Goal: Task Accomplishment & Management: Use online tool/utility

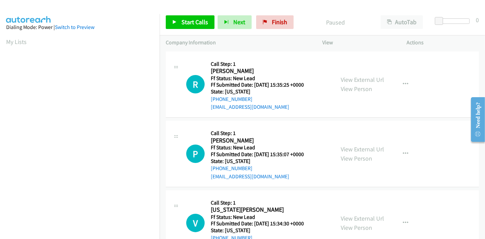
click at [187, 29] on div "Start Calls Pause Next Finish Paused AutoTab AutoTab 0" at bounding box center [321, 22] width 325 height 26
click at [190, 20] on span "Start Calls" at bounding box center [194, 22] width 27 height 8
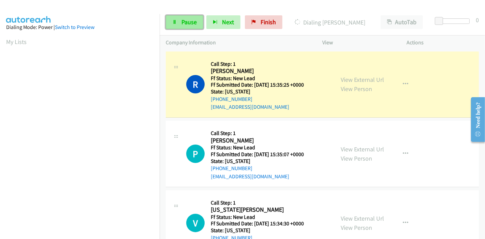
click at [187, 21] on span "Pause" at bounding box center [188, 22] width 15 height 8
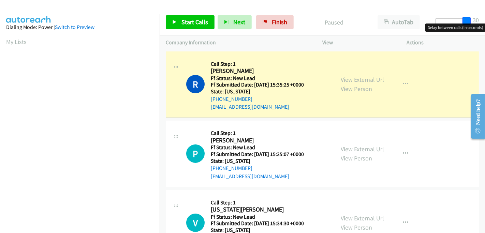
drag, startPoint x: 437, startPoint y: 20, endPoint x: 478, endPoint y: 17, distance: 42.0
click at [478, 17] on div "Start Calls Pause Next Finish Paused AutoTab AutoTab 30" at bounding box center [321, 22] width 325 height 26
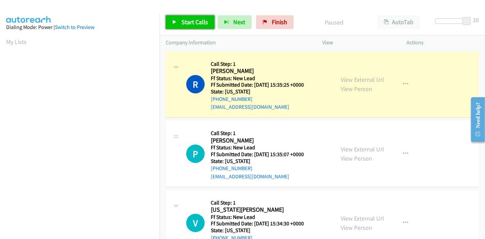
click at [185, 19] on span "Start Calls" at bounding box center [194, 22] width 27 height 8
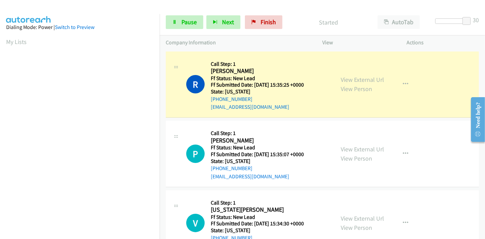
scroll to position [144, 0]
click at [372, 79] on link "View External Url" at bounding box center [361, 80] width 43 height 8
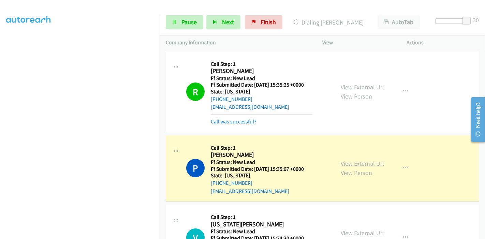
click at [360, 162] on link "View External Url" at bounding box center [361, 163] width 43 height 8
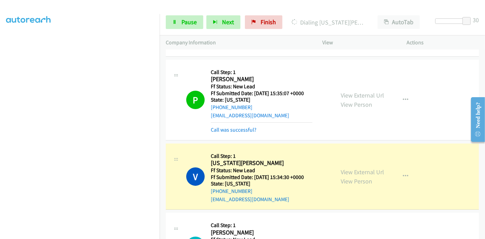
scroll to position [0, 0]
click at [340, 168] on link "View External Url" at bounding box center [361, 172] width 43 height 8
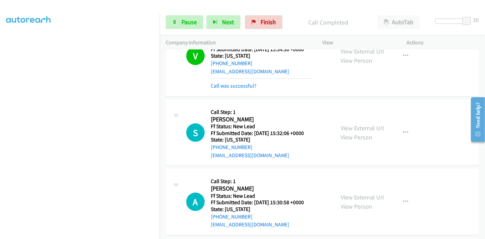
scroll to position [227, 0]
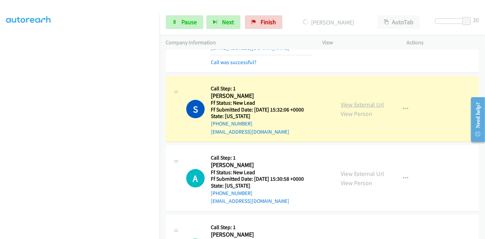
click at [349, 102] on link "View External Url" at bounding box center [361, 105] width 43 height 8
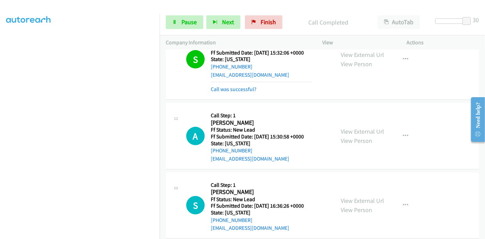
scroll to position [303, 0]
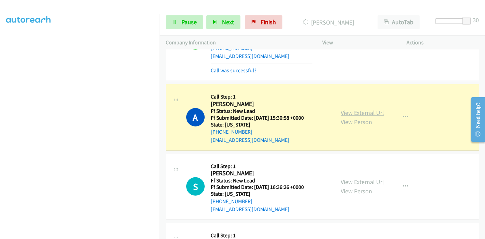
click at [356, 113] on link "View External Url" at bounding box center [361, 113] width 43 height 8
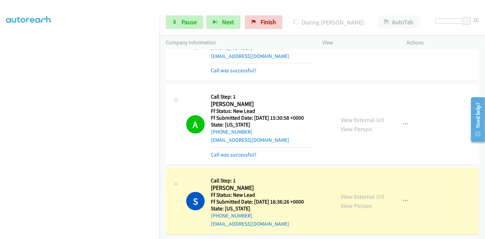
scroll to position [0, 0]
click at [365, 198] on link "View External Url" at bounding box center [361, 197] width 43 height 8
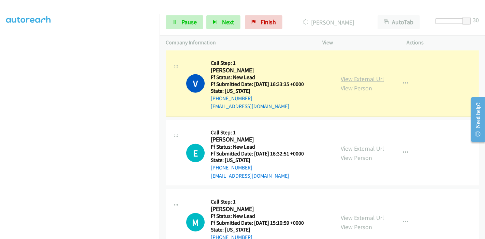
scroll to position [492, 0]
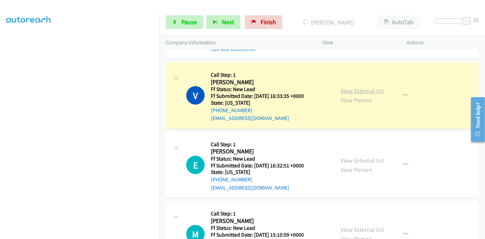
click at [341, 87] on link "View External Url" at bounding box center [361, 91] width 43 height 8
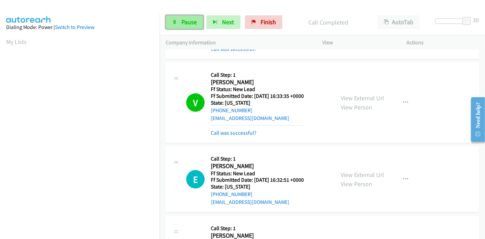
click at [189, 29] on link "Pause" at bounding box center [184, 22] width 37 height 14
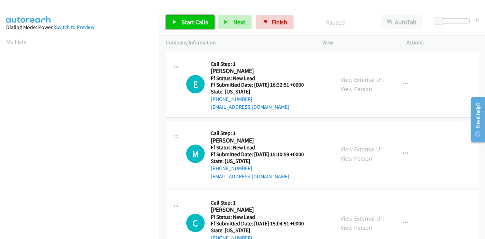
click at [201, 27] on link "Start Calls" at bounding box center [190, 22] width 49 height 14
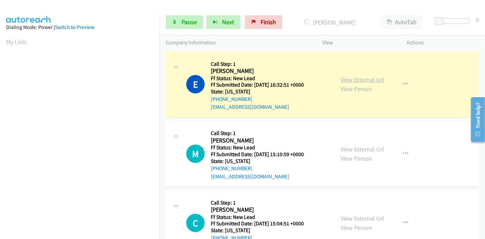
scroll to position [144, 0]
click at [362, 78] on link "View External Url" at bounding box center [361, 80] width 43 height 8
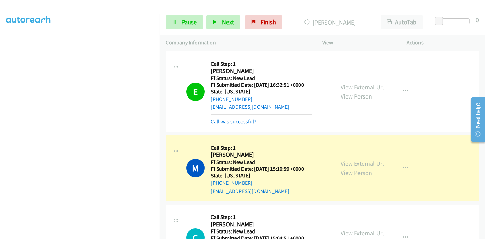
click at [343, 163] on link "View External Url" at bounding box center [361, 163] width 43 height 8
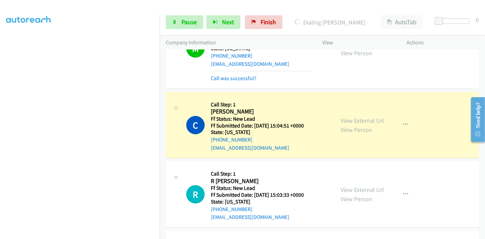
scroll to position [151, 0]
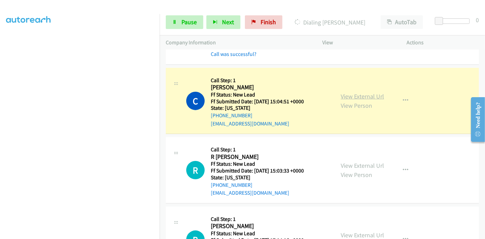
click at [362, 97] on link "View External Url" at bounding box center [361, 96] width 43 height 8
click at [191, 23] on span "Pause" at bounding box center [188, 22] width 15 height 8
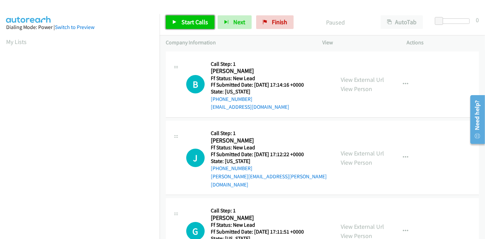
click at [203, 21] on span "Start Calls" at bounding box center [194, 22] width 27 height 8
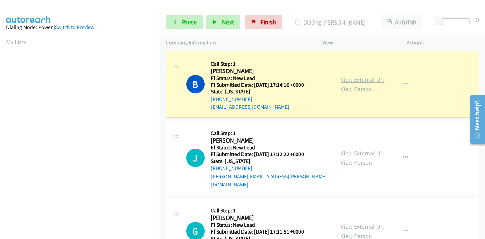
click at [375, 80] on link "View External Url" at bounding box center [361, 80] width 43 height 8
click at [184, 19] on span "Pause" at bounding box center [188, 22] width 15 height 8
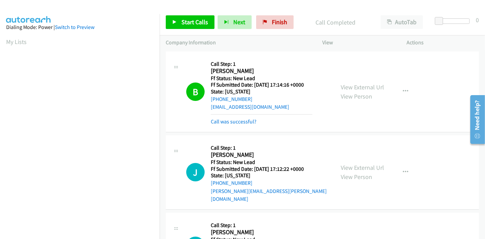
scroll to position [144, 0]
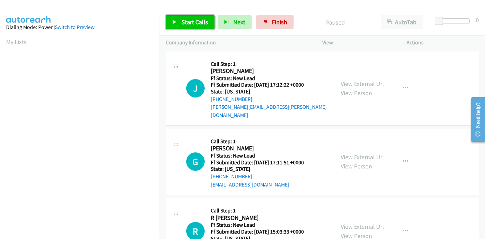
click at [182, 19] on span "Start Calls" at bounding box center [194, 22] width 27 height 8
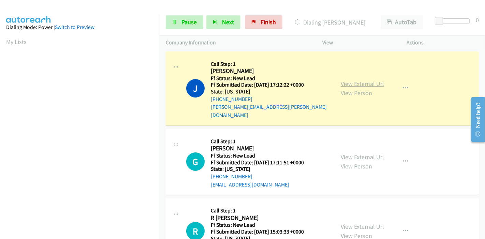
click at [359, 80] on link "View External Url" at bounding box center [361, 84] width 43 height 8
click at [187, 22] on span "Pause" at bounding box center [188, 22] width 15 height 8
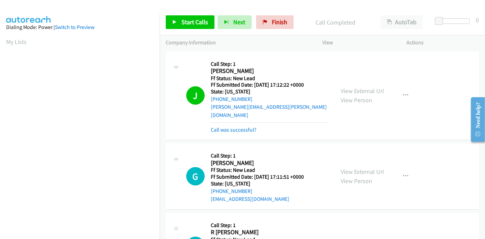
scroll to position [144, 0]
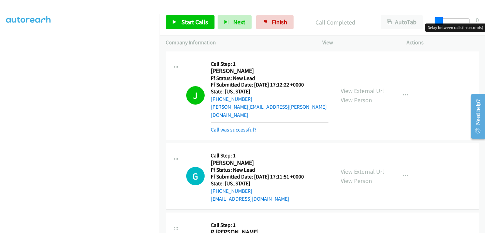
drag, startPoint x: 439, startPoint y: 17, endPoint x: 484, endPoint y: 16, distance: 45.3
click at [484, 16] on div "Start Calls Pause Next Finish Call Completed AutoTab AutoTab 0" at bounding box center [321, 22] width 325 height 26
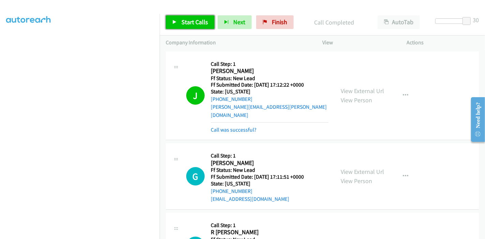
click at [184, 18] on span "Start Calls" at bounding box center [194, 22] width 27 height 8
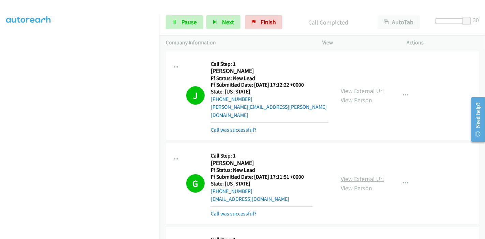
click at [343, 175] on link "View External Url" at bounding box center [361, 179] width 43 height 8
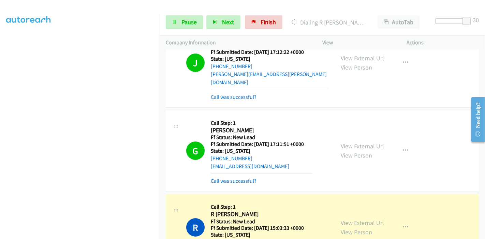
scroll to position [56, 0]
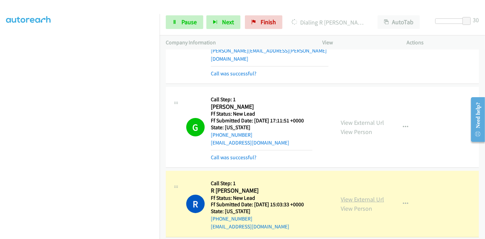
click at [379, 195] on link "View External Url" at bounding box center [361, 199] width 43 height 8
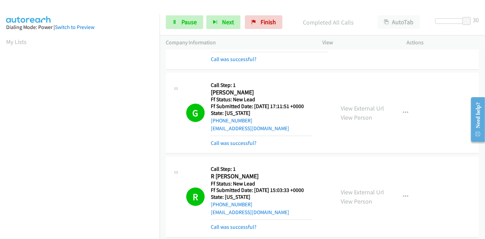
scroll to position [0, 0]
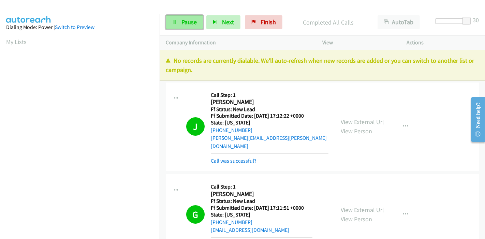
click at [182, 18] on span "Pause" at bounding box center [188, 22] width 15 height 8
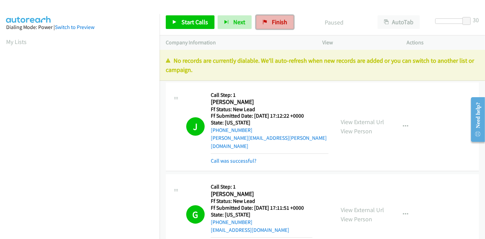
drag, startPoint x: 264, startPoint y: 19, endPoint x: 256, endPoint y: 23, distance: 9.3
click at [264, 19] on link "Finish" at bounding box center [274, 22] width 37 height 14
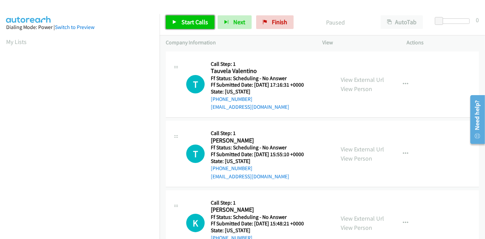
click at [188, 22] on span "Start Calls" at bounding box center [194, 22] width 27 height 8
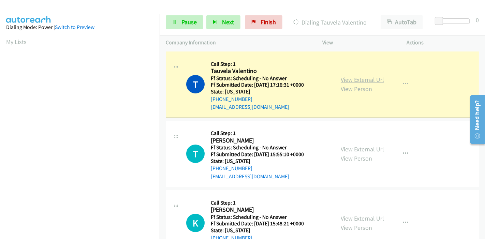
click at [360, 82] on link "View External Url" at bounding box center [361, 80] width 43 height 8
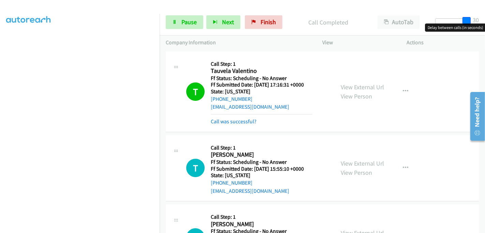
drag, startPoint x: 436, startPoint y: 19, endPoint x: 466, endPoint y: 19, distance: 30.7
click at [466, 19] on span at bounding box center [466, 21] width 8 height 8
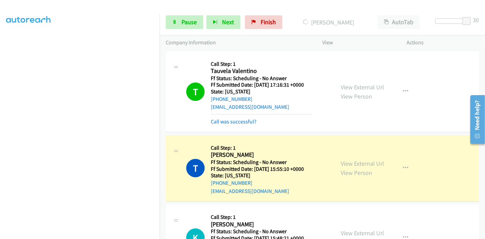
scroll to position [0, 0]
click at [343, 164] on link "View External Url" at bounding box center [361, 163] width 43 height 8
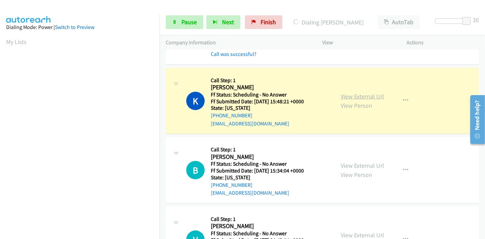
click at [367, 97] on link "View External Url" at bounding box center [361, 96] width 43 height 8
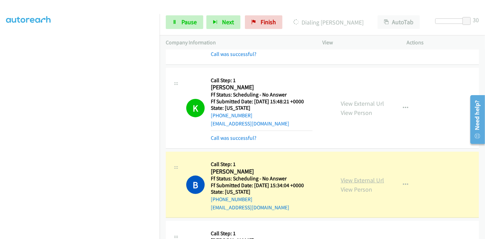
click at [357, 181] on link "View External Url" at bounding box center [361, 180] width 43 height 8
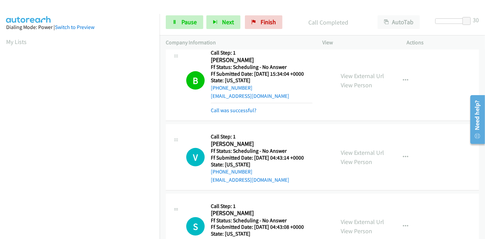
scroll to position [303, 0]
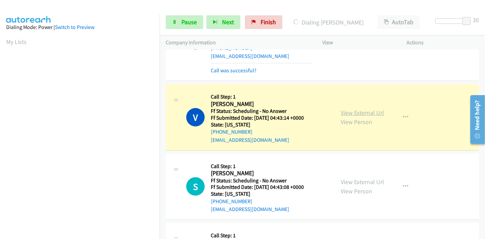
click at [347, 110] on link "View External Url" at bounding box center [361, 113] width 43 height 8
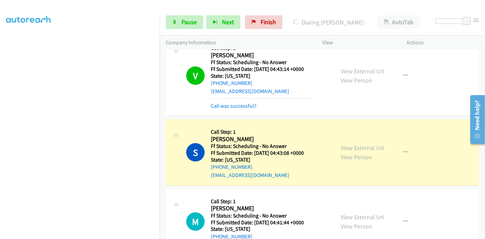
scroll to position [379, 0]
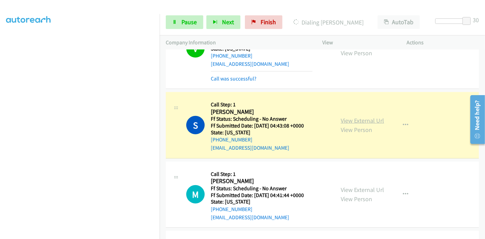
click at [353, 119] on link "View External Url" at bounding box center [361, 121] width 43 height 8
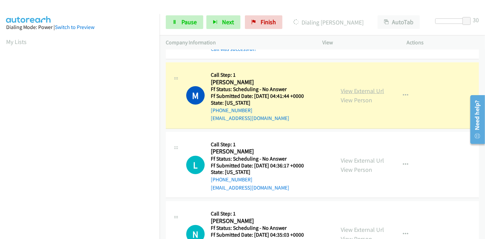
scroll to position [144, 0]
click at [362, 89] on link "View External Url" at bounding box center [361, 91] width 43 height 8
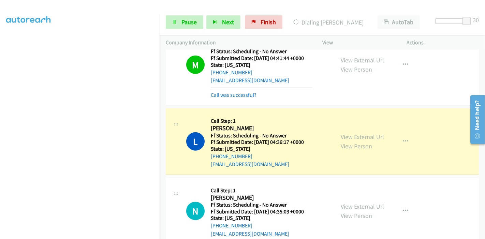
scroll to position [0, 0]
click at [371, 136] on link "View External Url" at bounding box center [361, 137] width 43 height 8
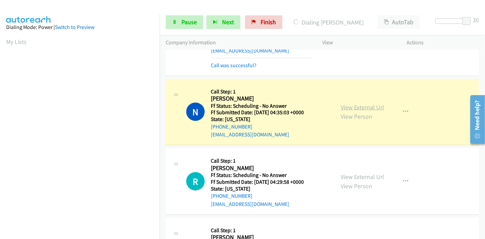
click at [354, 107] on link "View External Url" at bounding box center [361, 107] width 43 height 8
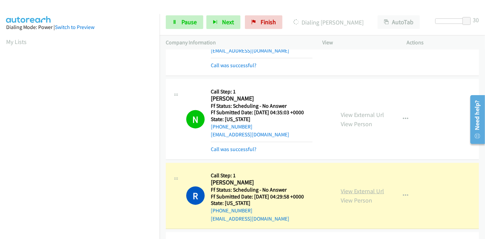
click at [375, 191] on link "View External Url" at bounding box center [361, 191] width 43 height 8
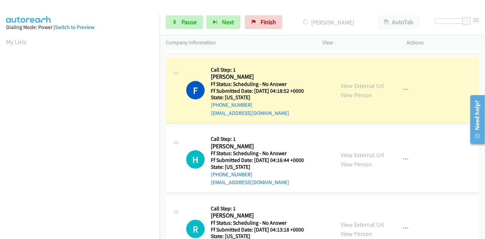
scroll to position [144, 0]
click at [348, 82] on link "View External Url" at bounding box center [361, 86] width 43 height 8
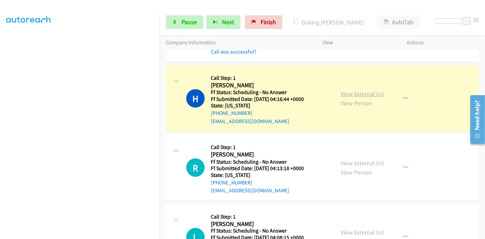
click at [358, 91] on link "View External Url" at bounding box center [361, 94] width 43 height 8
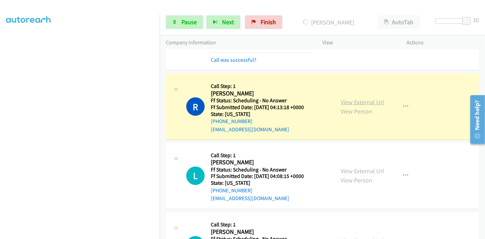
click at [342, 98] on link "View External Url" at bounding box center [361, 102] width 43 height 8
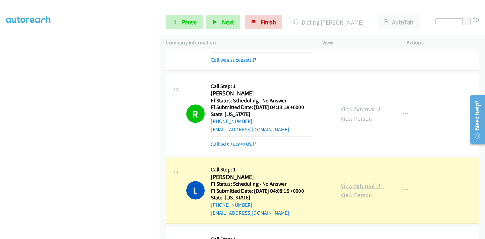
click at [367, 185] on link "View External Url" at bounding box center [361, 186] width 43 height 8
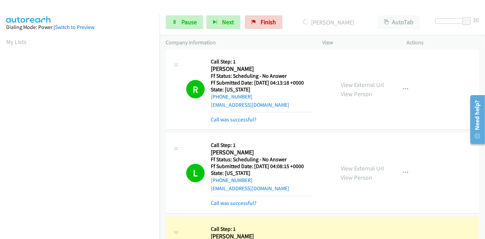
scroll to position [1098, 0]
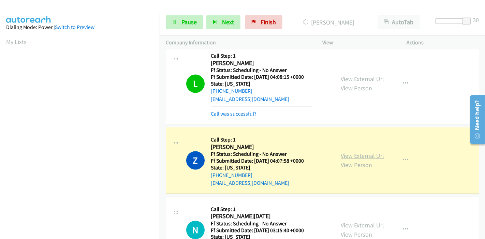
click at [350, 152] on link "View External Url" at bounding box center [361, 156] width 43 height 8
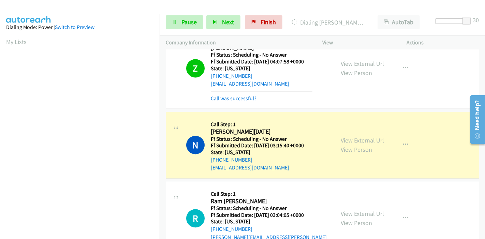
scroll to position [1249, 0]
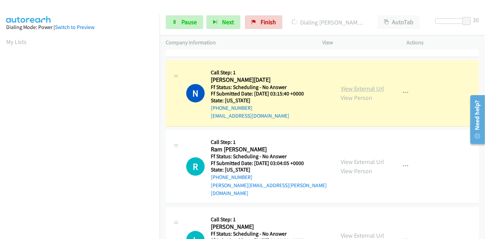
click at [352, 85] on link "View External Url" at bounding box center [361, 89] width 43 height 8
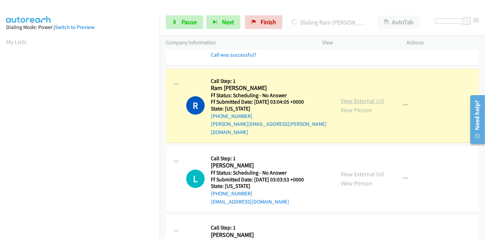
scroll to position [144, 0]
click at [350, 97] on link "View External Url" at bounding box center [361, 101] width 43 height 8
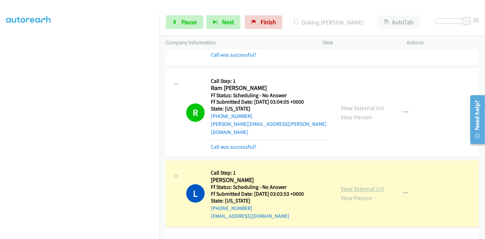
click at [343, 185] on link "View External Url" at bounding box center [361, 189] width 43 height 8
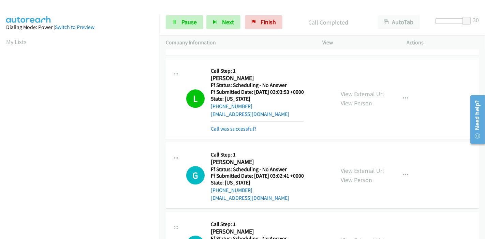
scroll to position [1439, 0]
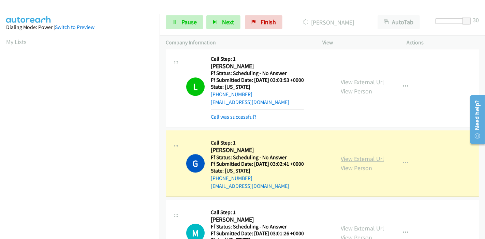
click at [357, 155] on link "View External Url" at bounding box center [361, 159] width 43 height 8
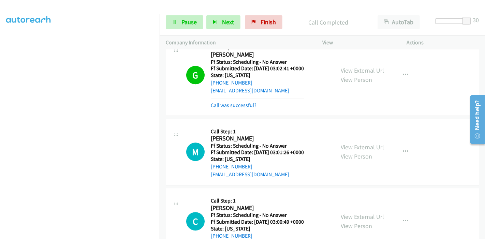
scroll to position [1552, 0]
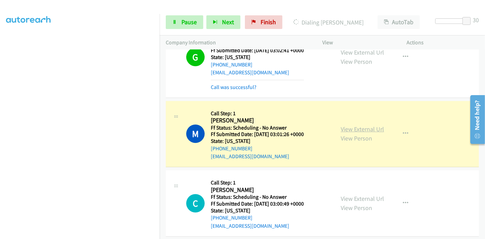
click at [370, 125] on link "View External Url" at bounding box center [361, 129] width 43 height 8
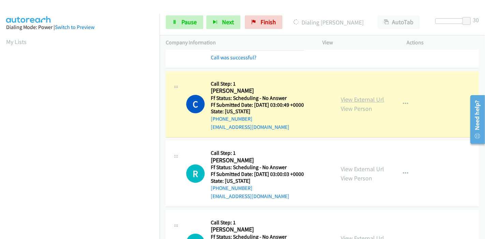
scroll to position [144, 0]
click at [370, 95] on link "View External Url" at bounding box center [361, 99] width 43 height 8
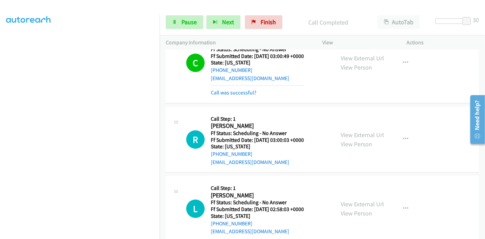
scroll to position [1742, 0]
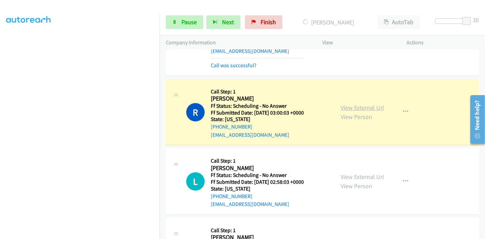
click at [354, 104] on link "View External Url" at bounding box center [361, 108] width 43 height 8
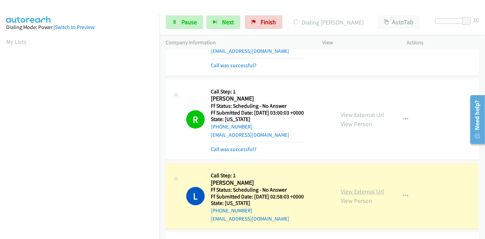
click at [343, 187] on link "View External Url" at bounding box center [361, 191] width 43 height 8
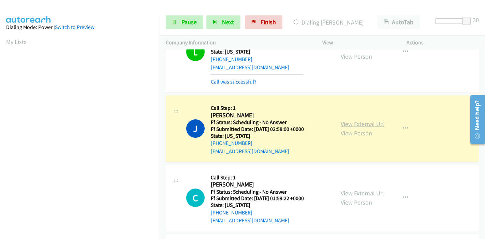
click at [363, 120] on link "View External Url" at bounding box center [361, 124] width 43 height 8
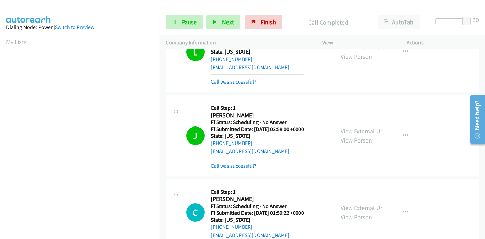
scroll to position [144, 0]
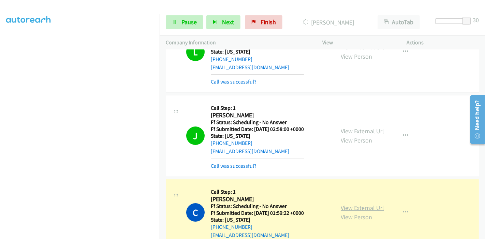
click at [359, 204] on link "View External Url" at bounding box center [361, 208] width 43 height 8
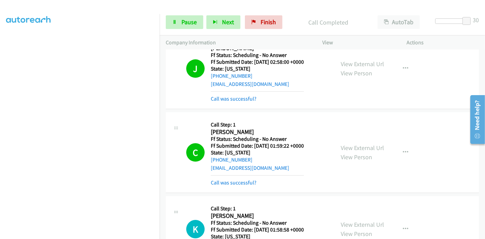
scroll to position [2007, 0]
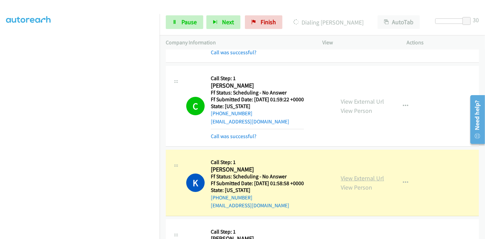
click at [367, 174] on link "View External Url" at bounding box center [361, 178] width 43 height 8
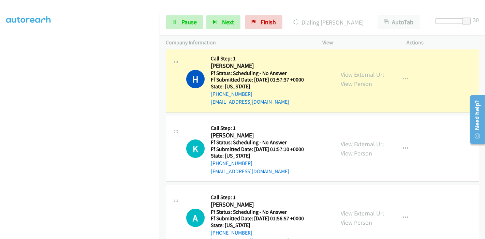
scroll to position [2158, 0]
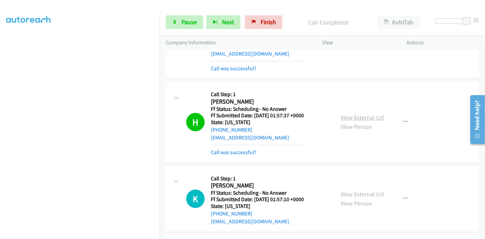
click at [351, 113] on link "View External Url" at bounding box center [361, 117] width 43 height 8
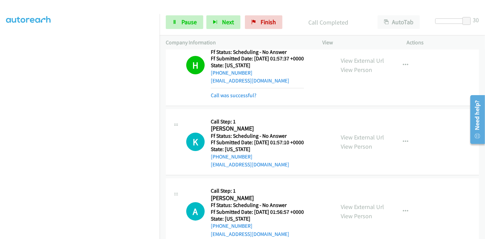
scroll to position [2234, 0]
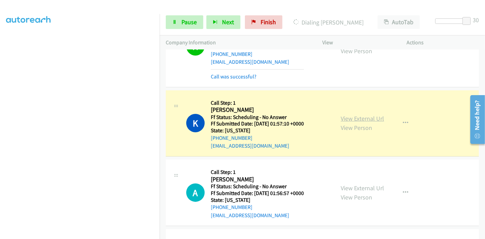
click at [351, 115] on link "View External Url" at bounding box center [361, 119] width 43 height 8
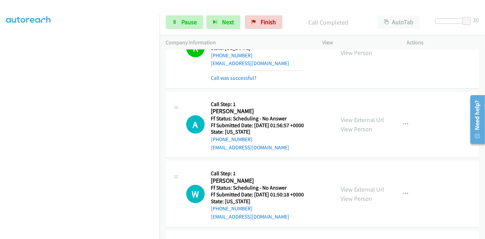
scroll to position [2347, 0]
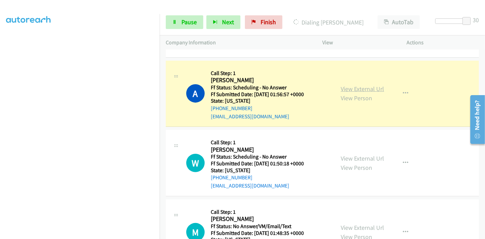
click at [365, 85] on link "View External Url" at bounding box center [361, 89] width 43 height 8
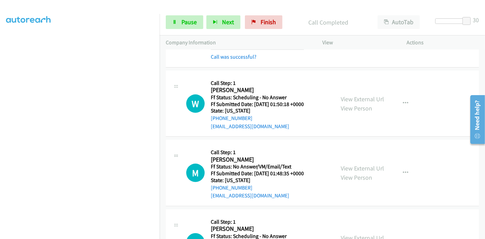
scroll to position [2423, 0]
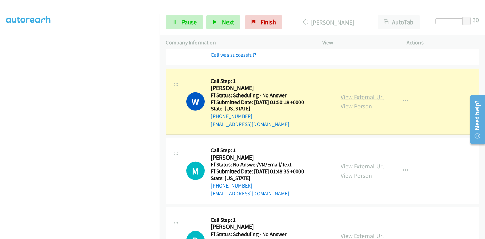
click at [351, 93] on link "View External Url" at bounding box center [361, 97] width 43 height 8
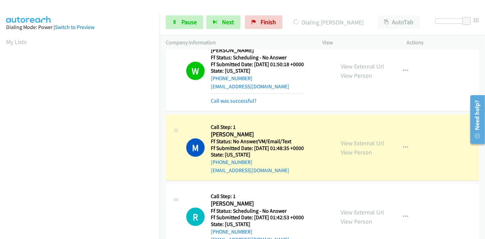
scroll to position [144, 0]
click at [340, 139] on link "View External Url" at bounding box center [361, 143] width 43 height 8
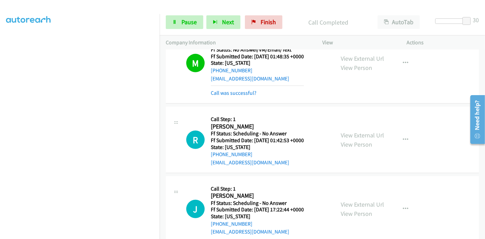
scroll to position [2575, 0]
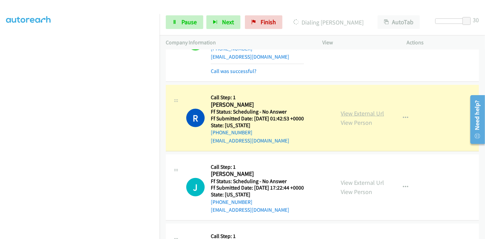
click at [341, 109] on link "View External Url" at bounding box center [361, 113] width 43 height 8
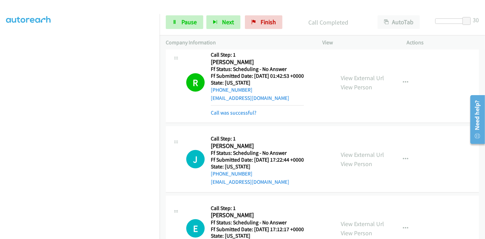
scroll to position [2650, 0]
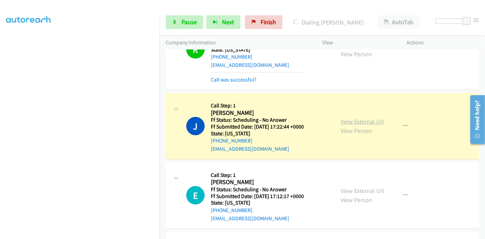
click at [351, 118] on link "View External Url" at bounding box center [361, 122] width 43 height 8
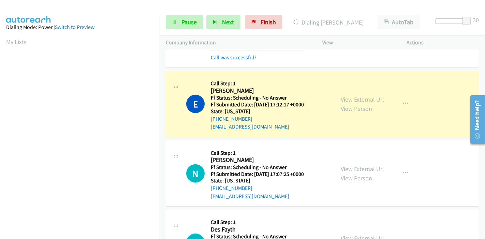
scroll to position [2764, 0]
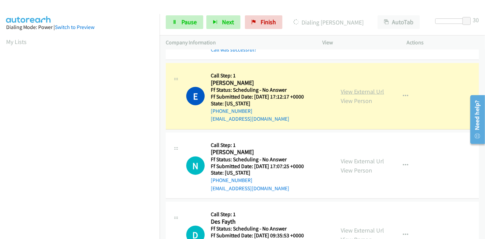
click at [375, 88] on link "View External Url" at bounding box center [361, 92] width 43 height 8
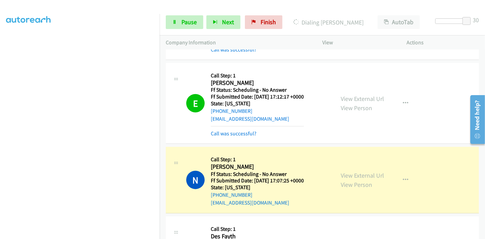
scroll to position [144, 0]
click at [341, 171] on link "View External Url" at bounding box center [361, 175] width 43 height 8
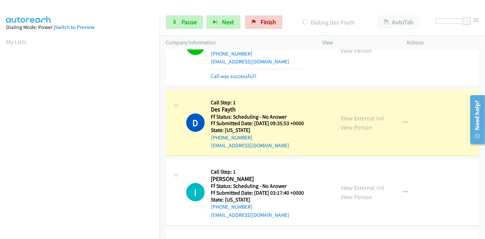
scroll to position [2878, 0]
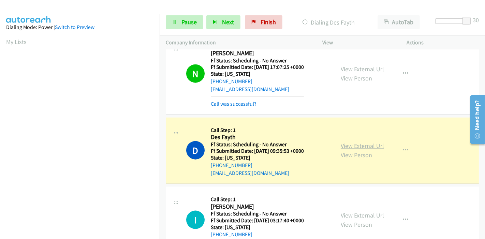
click at [361, 142] on link "View External Url" at bounding box center [361, 146] width 43 height 8
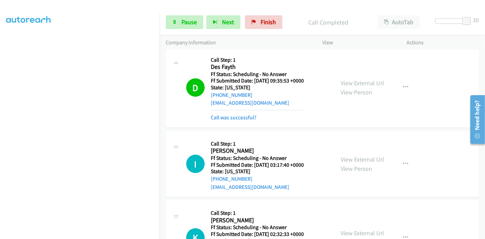
scroll to position [2953, 0]
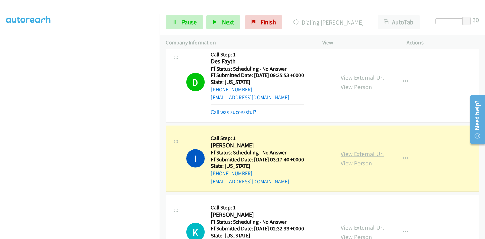
click at [346, 150] on link "View External Url" at bounding box center [361, 154] width 43 height 8
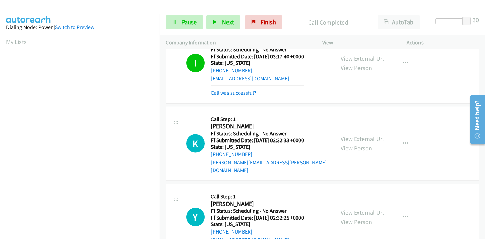
scroll to position [3067, 0]
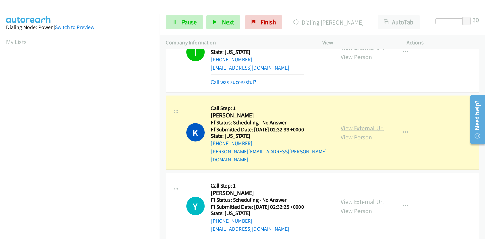
click at [343, 124] on link "View External Url" at bounding box center [361, 128] width 43 height 8
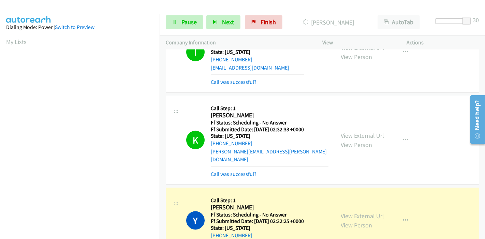
scroll to position [144, 0]
click at [366, 212] on link "View External Url" at bounding box center [361, 216] width 43 height 8
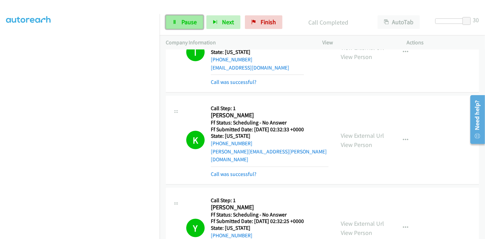
click at [173, 18] on link "Pause" at bounding box center [184, 22] width 37 height 14
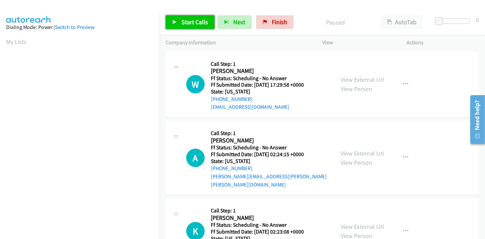
click at [190, 17] on link "Start Calls" at bounding box center [190, 22] width 49 height 14
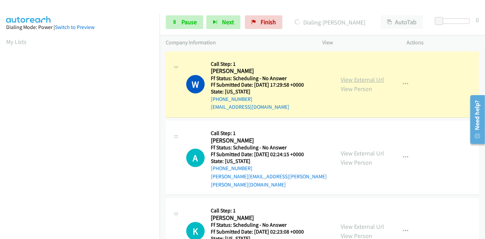
click at [362, 78] on link "View External Url" at bounding box center [361, 80] width 43 height 8
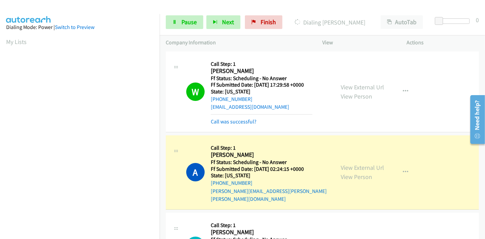
scroll to position [144, 0]
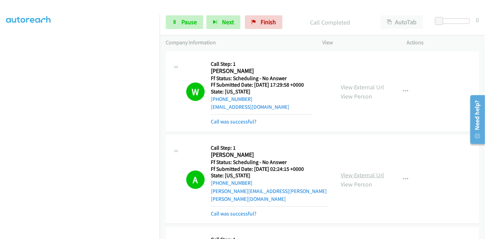
click at [361, 171] on link "View External Url" at bounding box center [361, 175] width 43 height 8
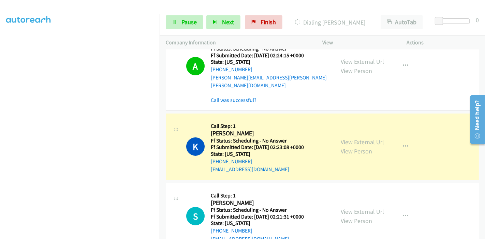
scroll to position [151, 0]
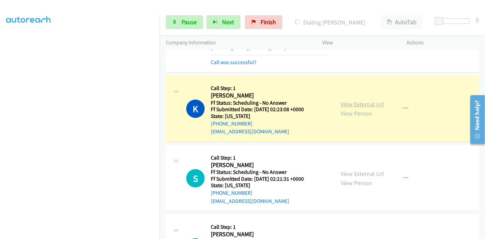
click at [372, 100] on link "View External Url" at bounding box center [361, 104] width 43 height 8
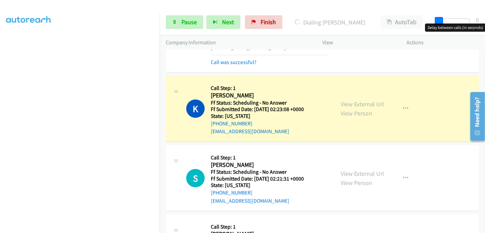
drag, startPoint x: 438, startPoint y: 17, endPoint x: 484, endPoint y: 19, distance: 46.7
click at [484, 19] on div "Start Calls Pause Next Finish Dialing [PERSON_NAME] AutoTab AutoTab 0" at bounding box center [321, 22] width 325 height 26
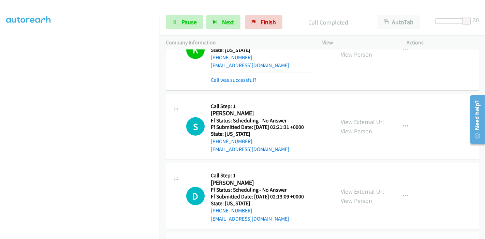
scroll to position [227, 0]
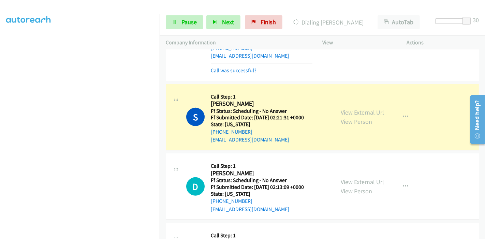
click at [354, 108] on link "View External Url" at bounding box center [361, 112] width 43 height 8
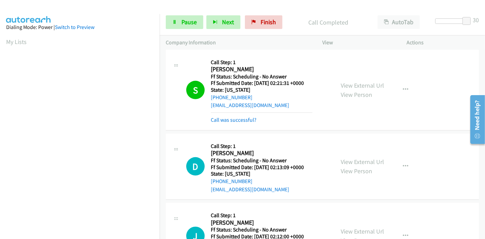
scroll to position [303, 0]
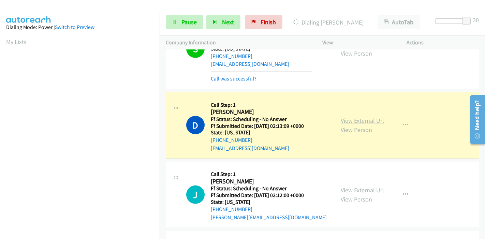
click at [371, 117] on link "View External Url" at bounding box center [361, 121] width 43 height 8
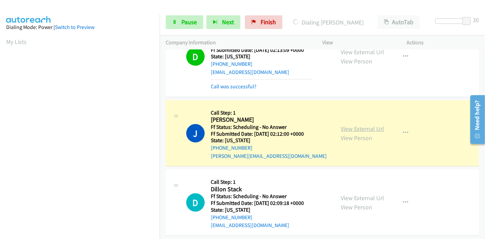
scroll to position [144, 0]
click at [364, 125] on link "View External Url" at bounding box center [361, 129] width 43 height 8
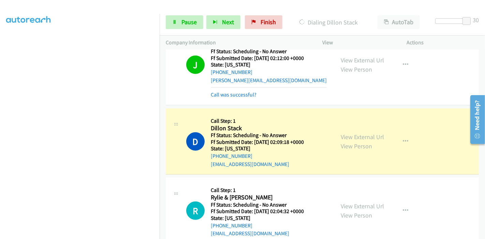
scroll to position [106, 0]
click at [352, 133] on link "View External Url" at bounding box center [361, 137] width 43 height 8
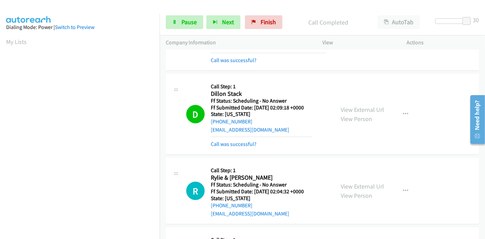
scroll to position [530, 0]
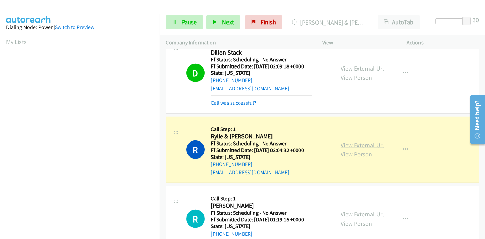
click at [351, 141] on link "View External Url" at bounding box center [361, 145] width 43 height 8
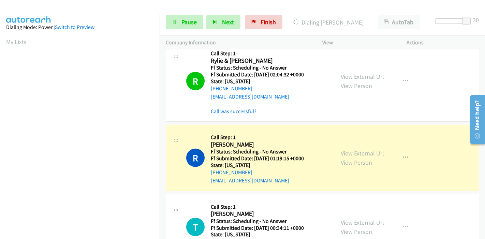
scroll to position [144, 0]
click at [179, 20] on link "Pause" at bounding box center [184, 22] width 37 height 14
